Goal: Task Accomplishment & Management: Use online tool/utility

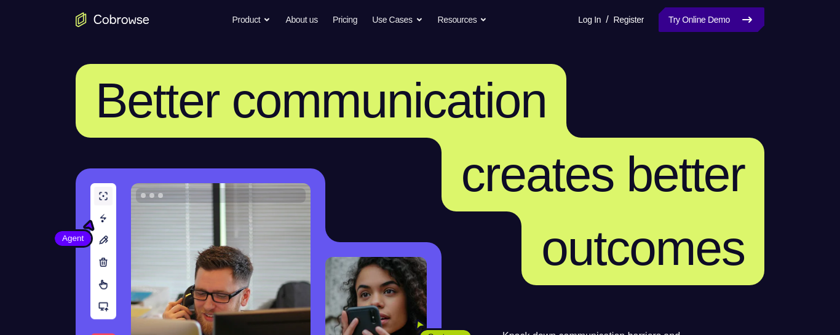
click at [721, 16] on link "Try Online Demo" at bounding box center [711, 19] width 106 height 25
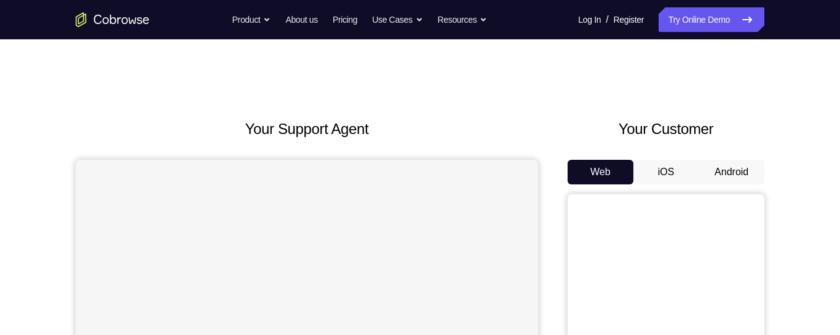
scroll to position [36, 0]
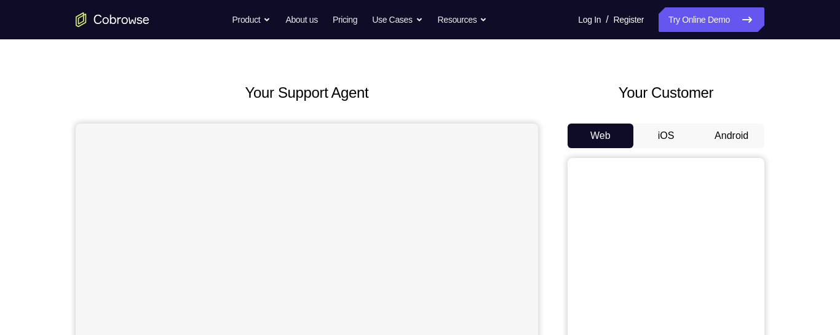
click at [722, 138] on button "Android" at bounding box center [731, 136] width 66 height 25
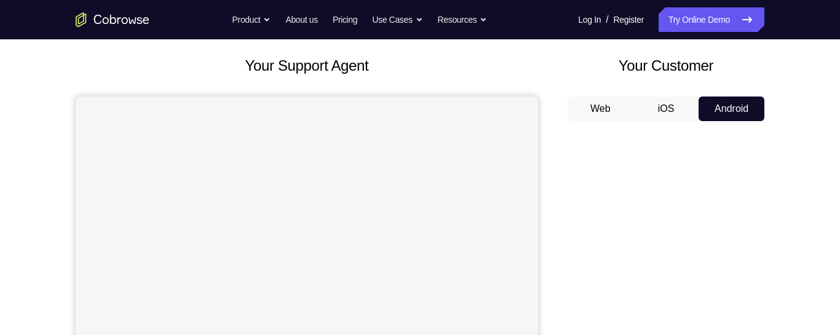
scroll to position [0, 0]
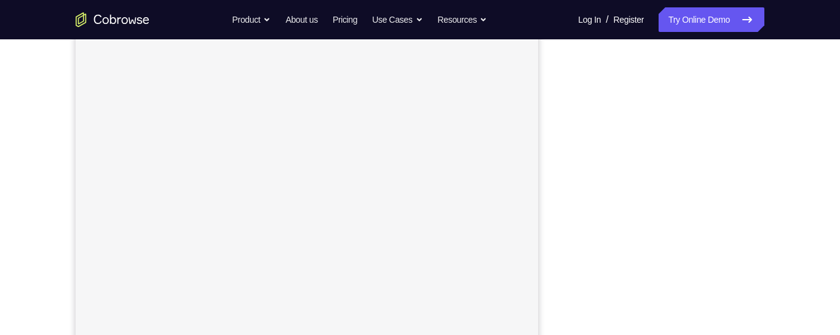
scroll to position [209, 0]
